Goal: Task Accomplishment & Management: Use online tool/utility

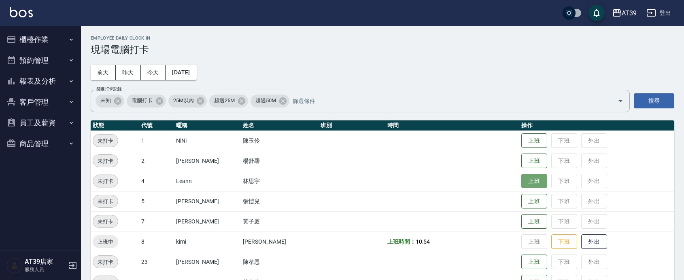
click at [521, 186] on button "上班" at bounding box center [534, 181] width 26 height 14
click at [635, 88] on div "Employee Daily Clock In 現場電腦打卡 前天 昨天 今天 2025/08/16 篩選打卡記錄 未知 電腦打卡 25M以內 超過25M 超…" at bounding box center [382, 235] width 603 height 418
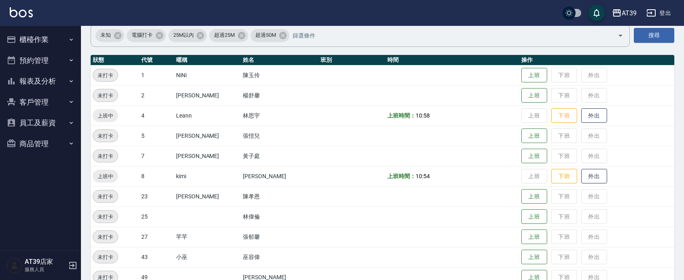
scroll to position [163, 0]
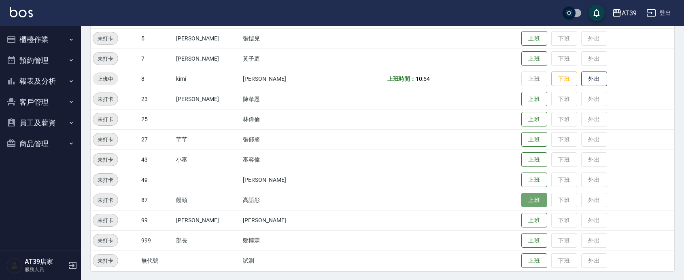
click at [521, 198] on button "上班" at bounding box center [534, 200] width 26 height 14
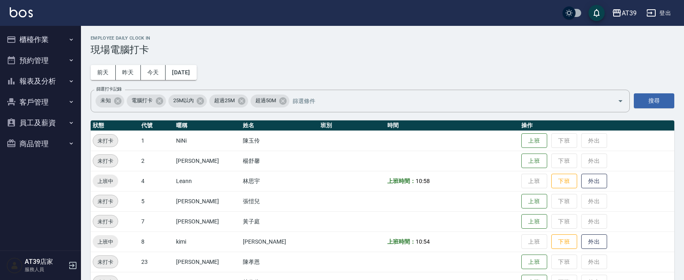
click at [251, 188] on td "林思宇" at bounding box center [280, 181] width 78 height 20
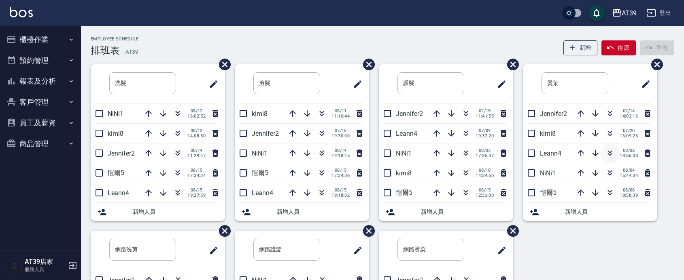
click at [606, 155] on icon "button" at bounding box center [610, 154] width 10 height 10
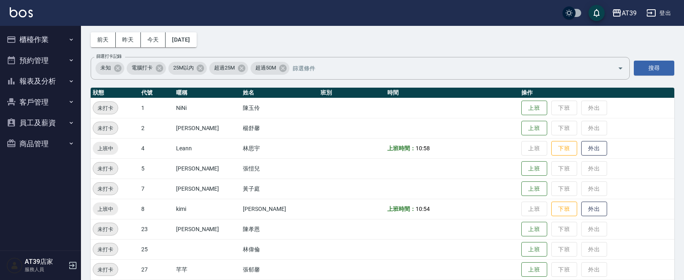
scroll to position [101, 0]
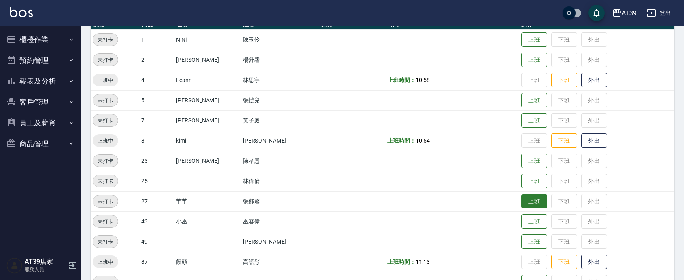
click at [521, 196] on button "上班" at bounding box center [534, 202] width 26 height 14
